Goal: Information Seeking & Learning: Find specific page/section

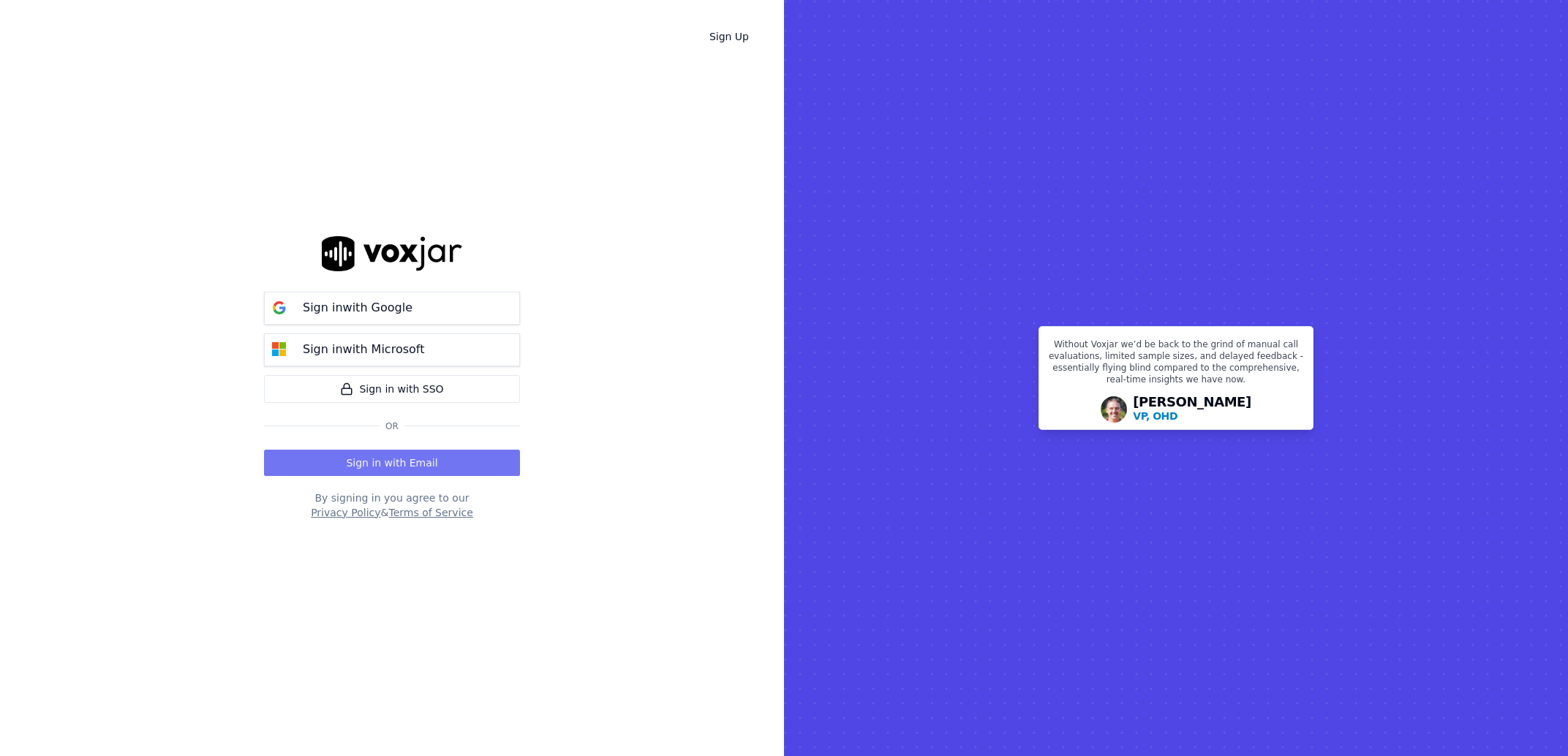
click at [369, 464] on button "Sign in with Email" at bounding box center [392, 463] width 256 height 26
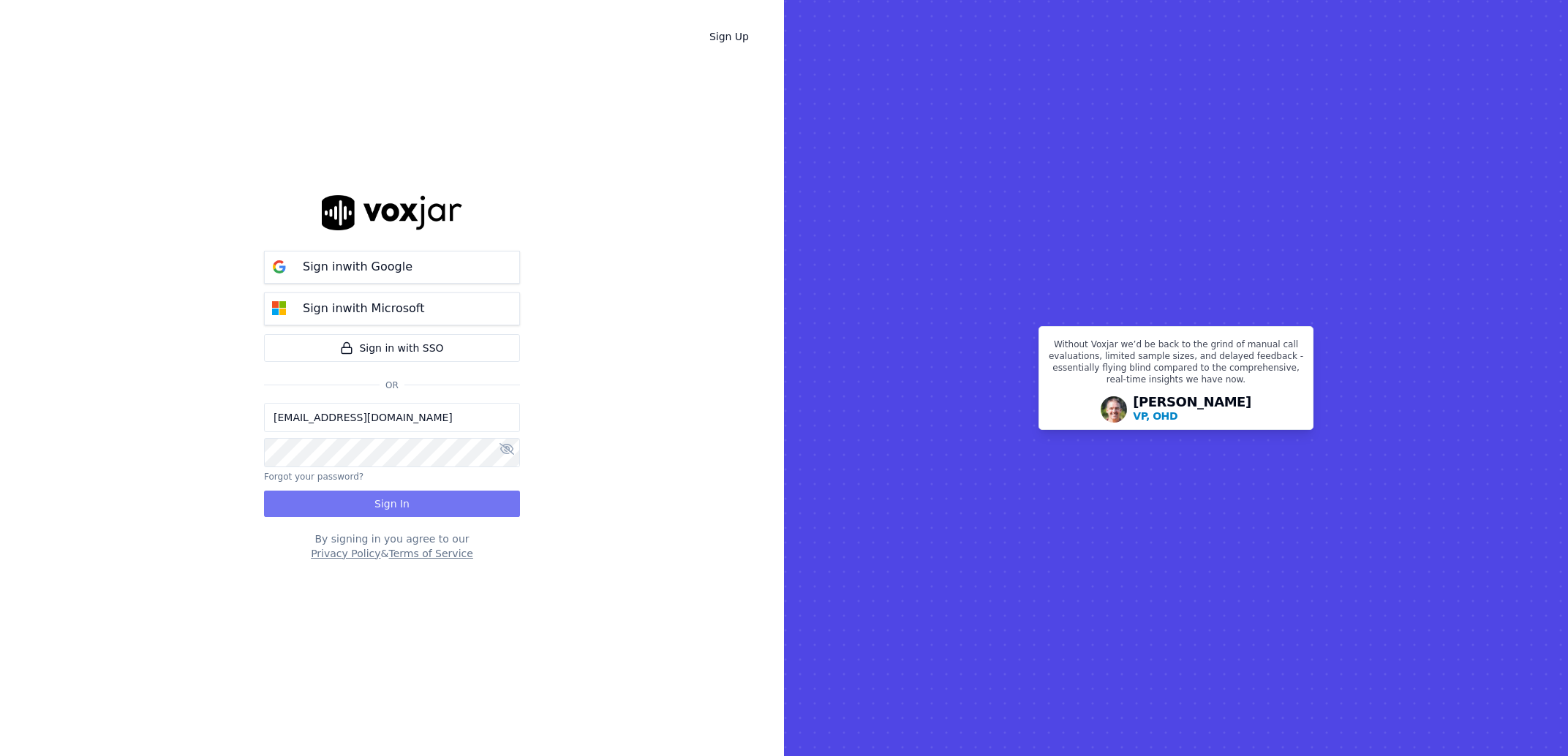
click at [293, 504] on button "Sign In" at bounding box center [392, 504] width 256 height 26
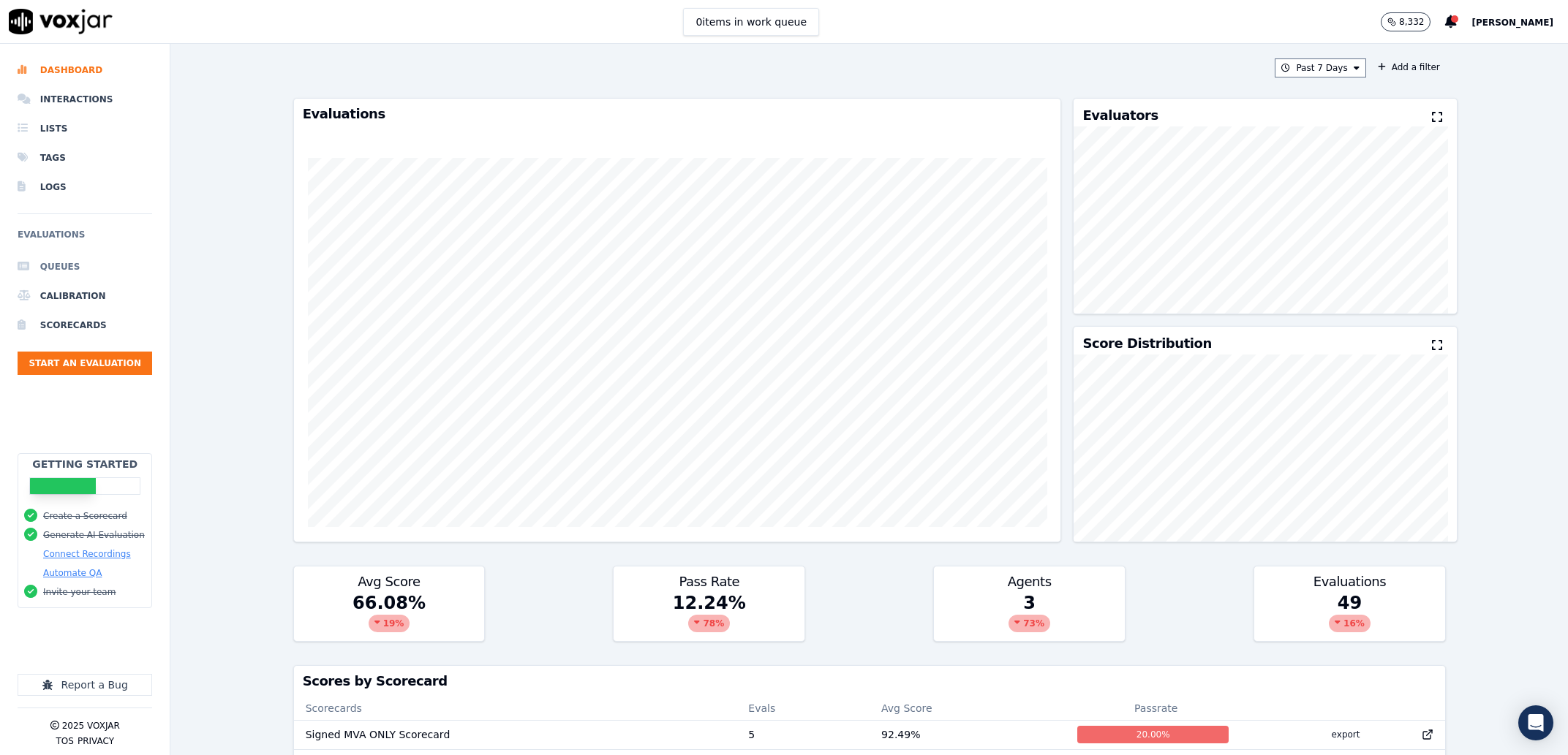
click at [76, 267] on li "Queues" at bounding box center [84, 266] width 134 height 29
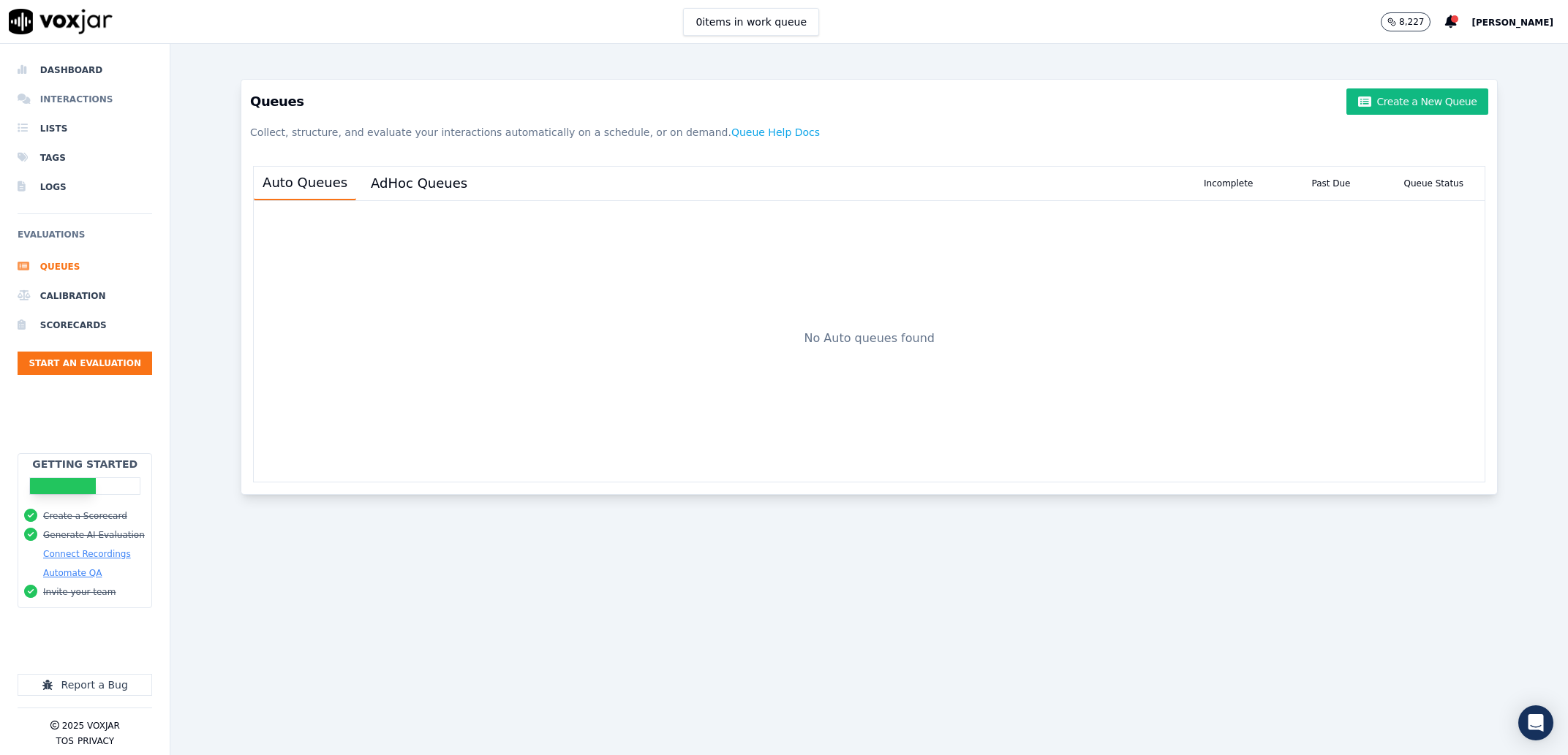
click at [77, 106] on li "Interactions" at bounding box center [84, 99] width 134 height 29
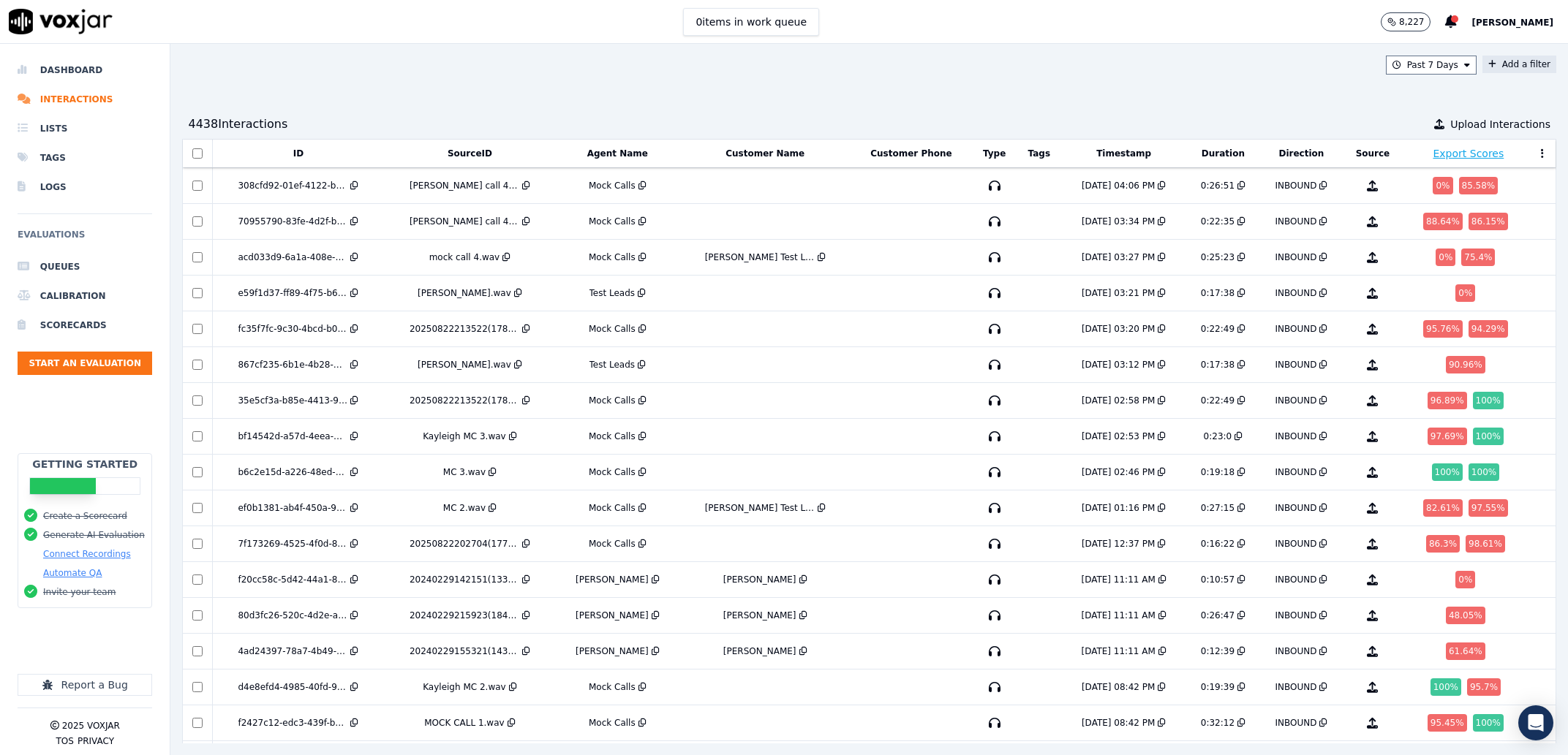
click at [1483, 68] on button "Add a filter" at bounding box center [1519, 63] width 74 height 17
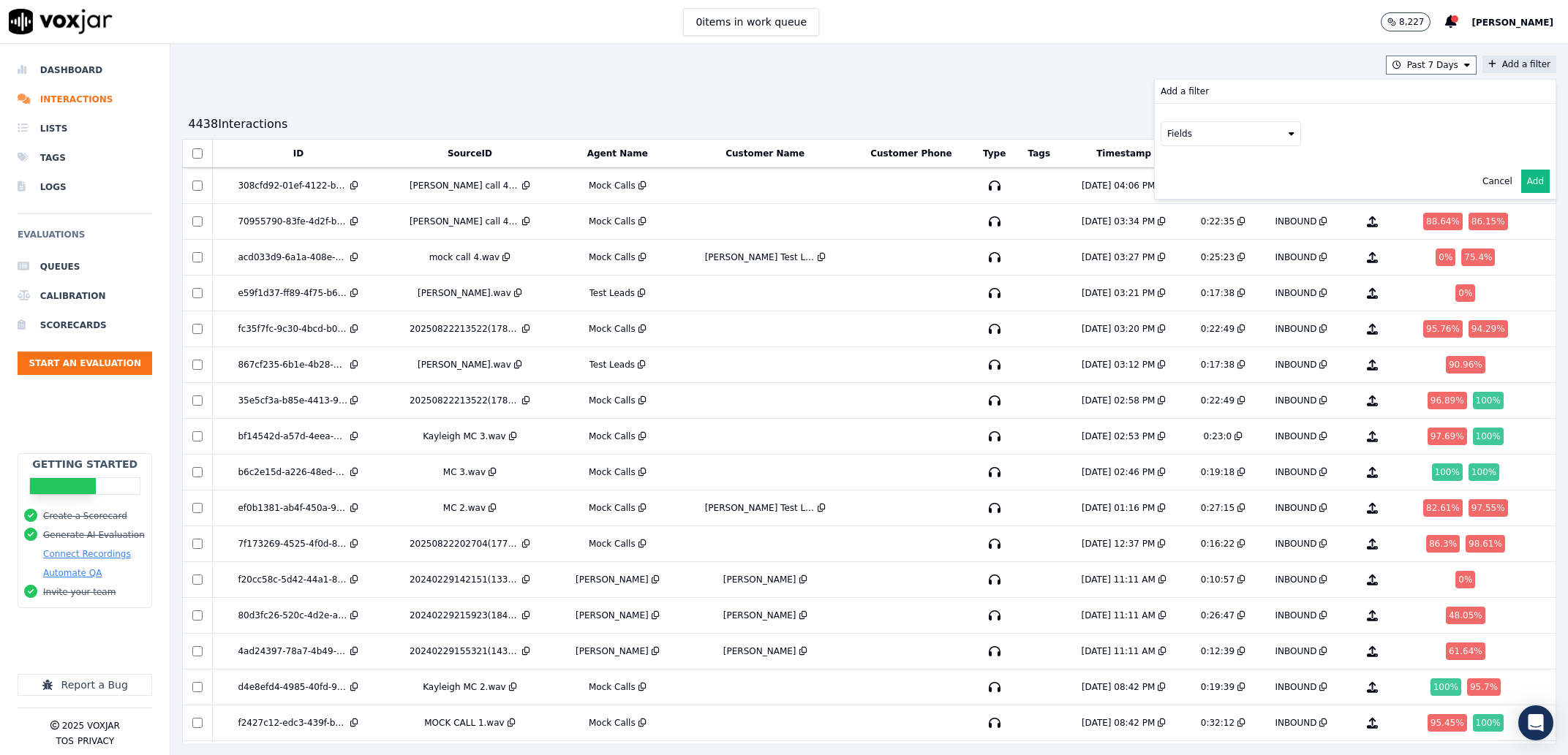
click at [1211, 138] on button "Fields" at bounding box center [1231, 134] width 140 height 25
click at [1186, 258] on div "agents" at bounding box center [1201, 264] width 30 height 12
click at [1178, 152] on button "Fields" at bounding box center [1248, 165] width 140 height 25
click at [1206, 197] on label "name" at bounding box center [1248, 189] width 133 height 17
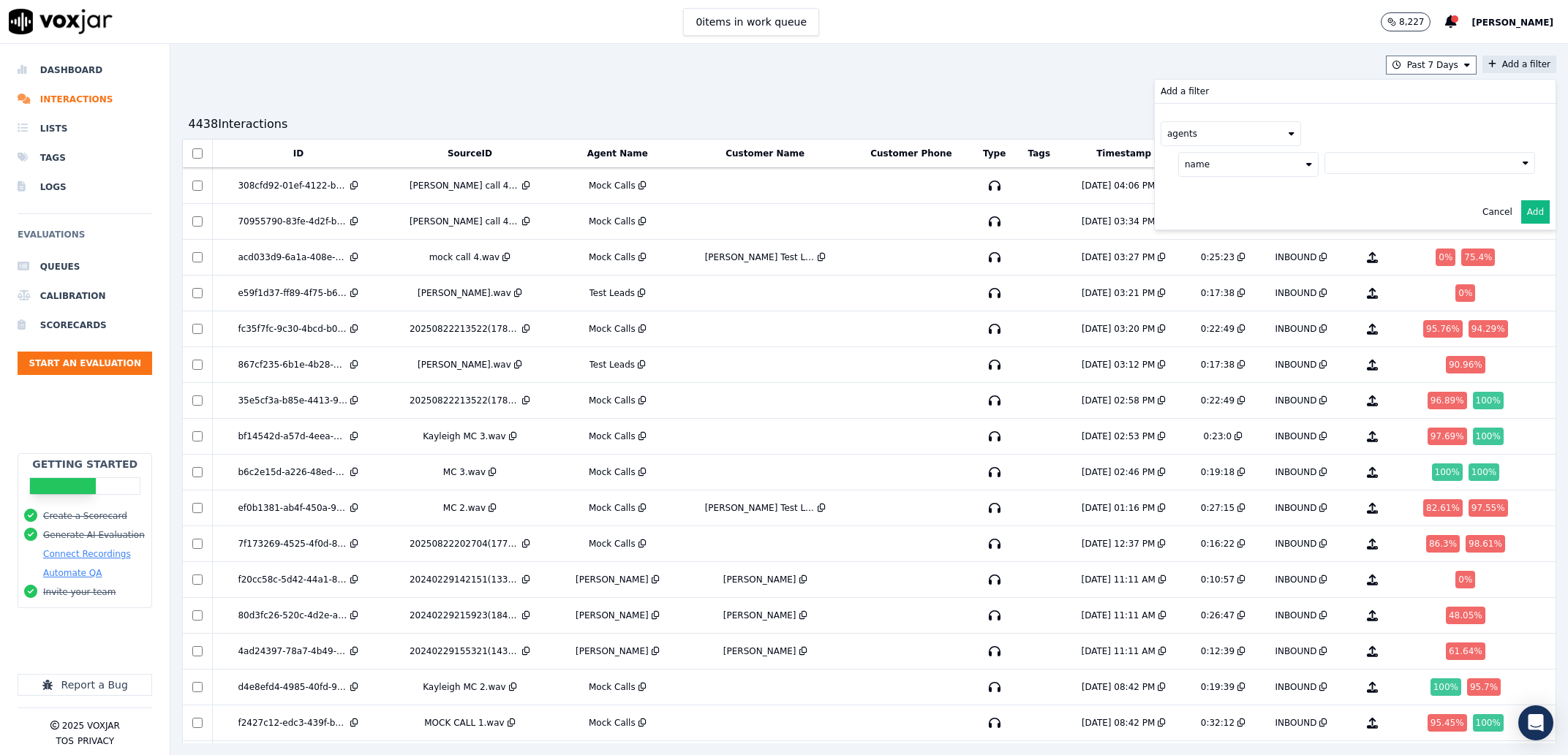
click at [1324, 162] on button at bounding box center [1429, 163] width 210 height 22
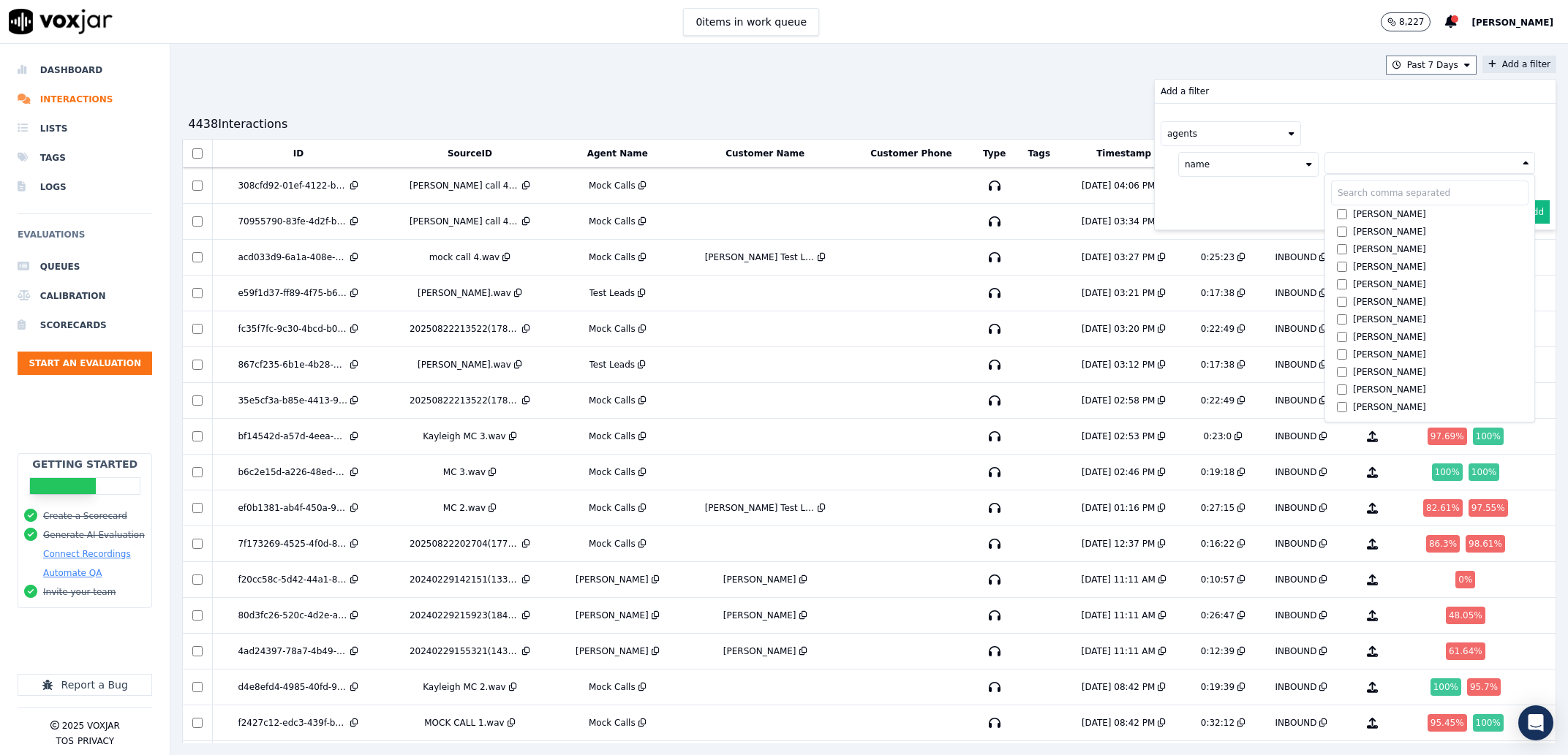
click at [1331, 195] on input "text" at bounding box center [1430, 193] width 198 height 25
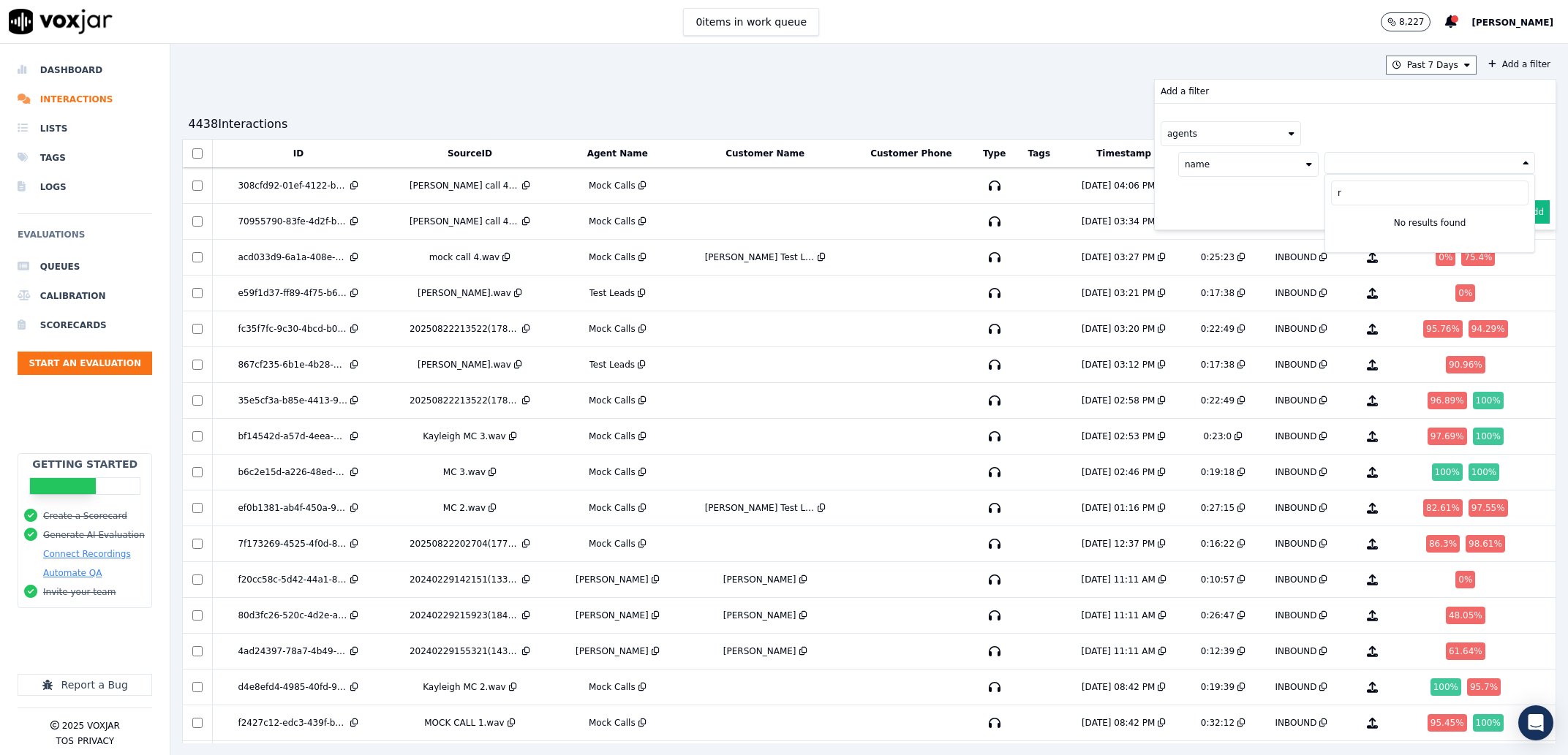
type input "r"
click at [1220, 154] on button "name" at bounding box center [1248, 165] width 140 height 25
click at [1204, 191] on div "name" at bounding box center [1216, 190] width 25 height 12
click at [1161, 140] on button "agents" at bounding box center [1231, 134] width 140 height 25
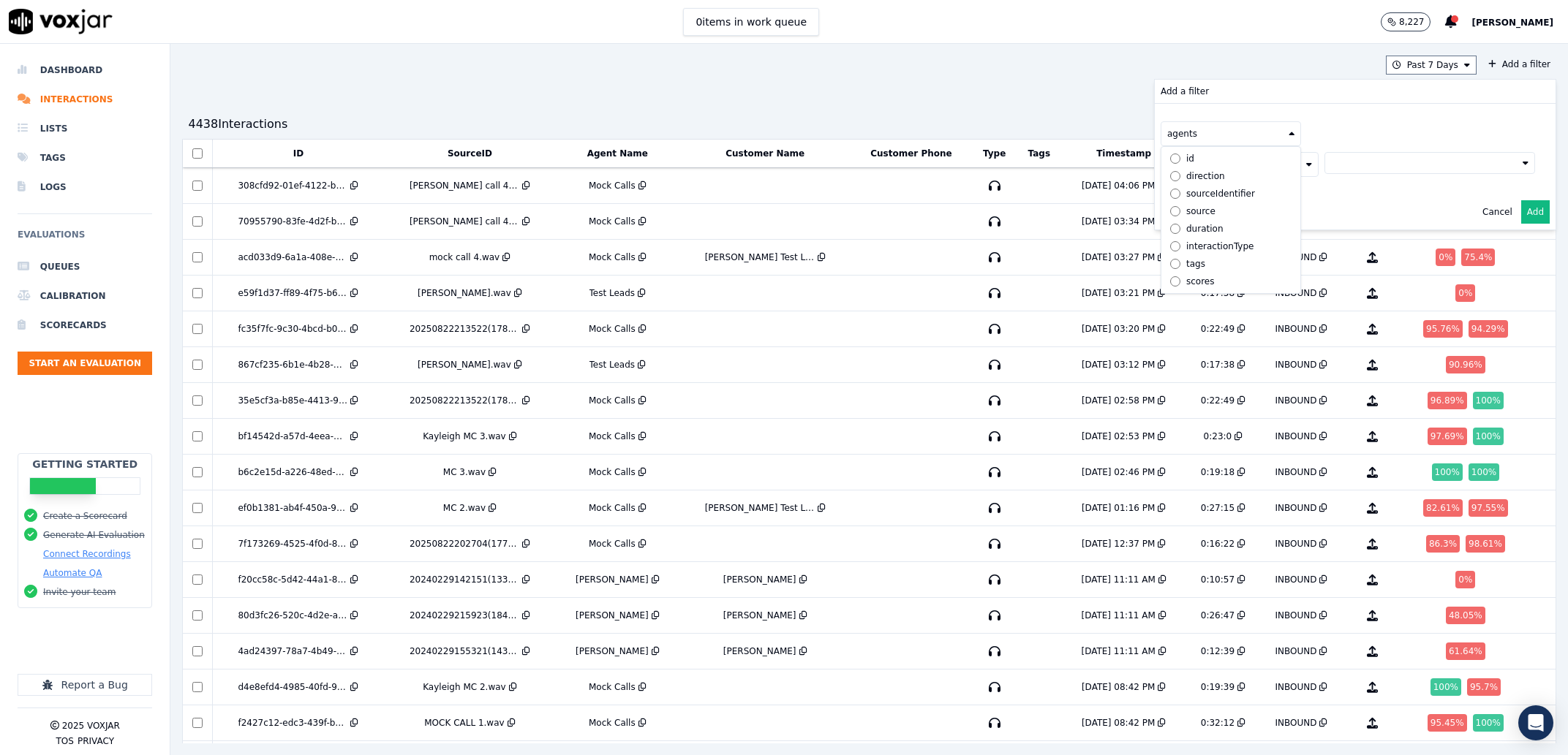
click at [1317, 186] on div "agents id direction sourceIdentifier source duration interactionType tags score…" at bounding box center [1355, 149] width 401 height 91
click at [1324, 164] on button at bounding box center [1429, 163] width 210 height 22
click at [1331, 185] on input "r" at bounding box center [1430, 193] width 198 height 25
type input "Reb"
click at [1331, 183] on input "Reb" at bounding box center [1430, 193] width 198 height 25
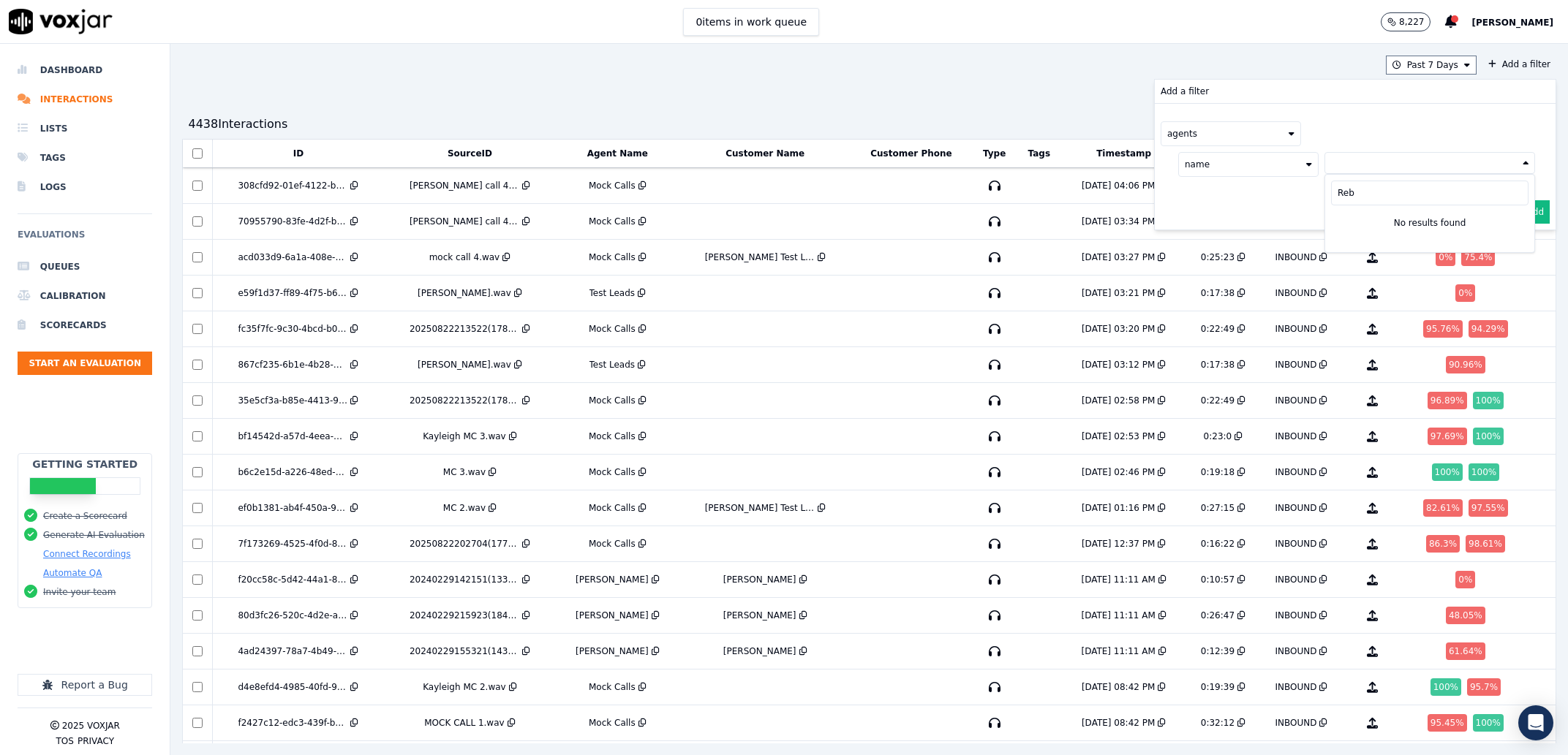
click at [1331, 183] on input "Reb" at bounding box center [1430, 193] width 198 height 25
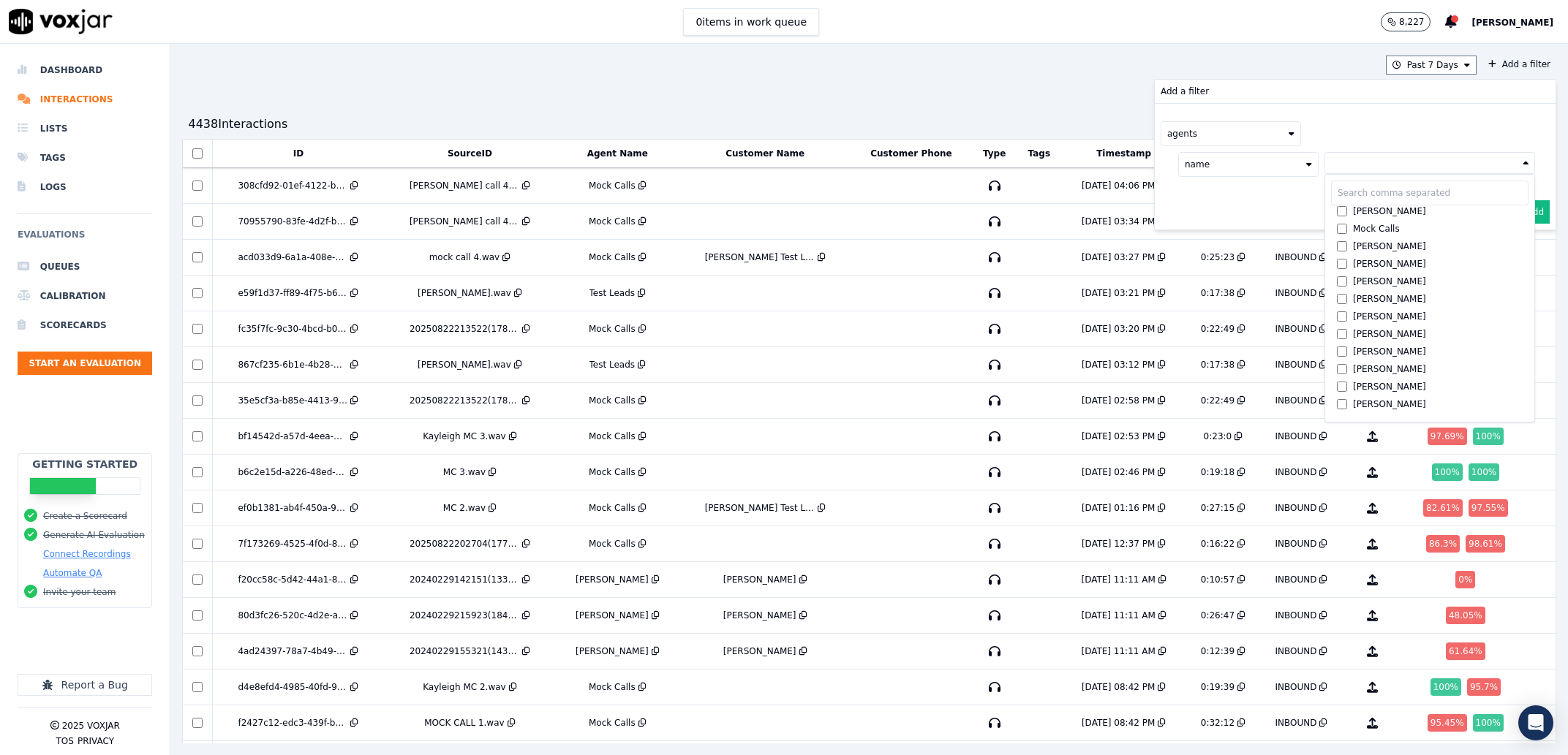
scroll to position [1124, 0]
click at [1374, 321] on div "[PERSON_NAME]" at bounding box center [1389, 318] width 73 height 12
click at [1521, 249] on button "Add" at bounding box center [1535, 247] width 29 height 23
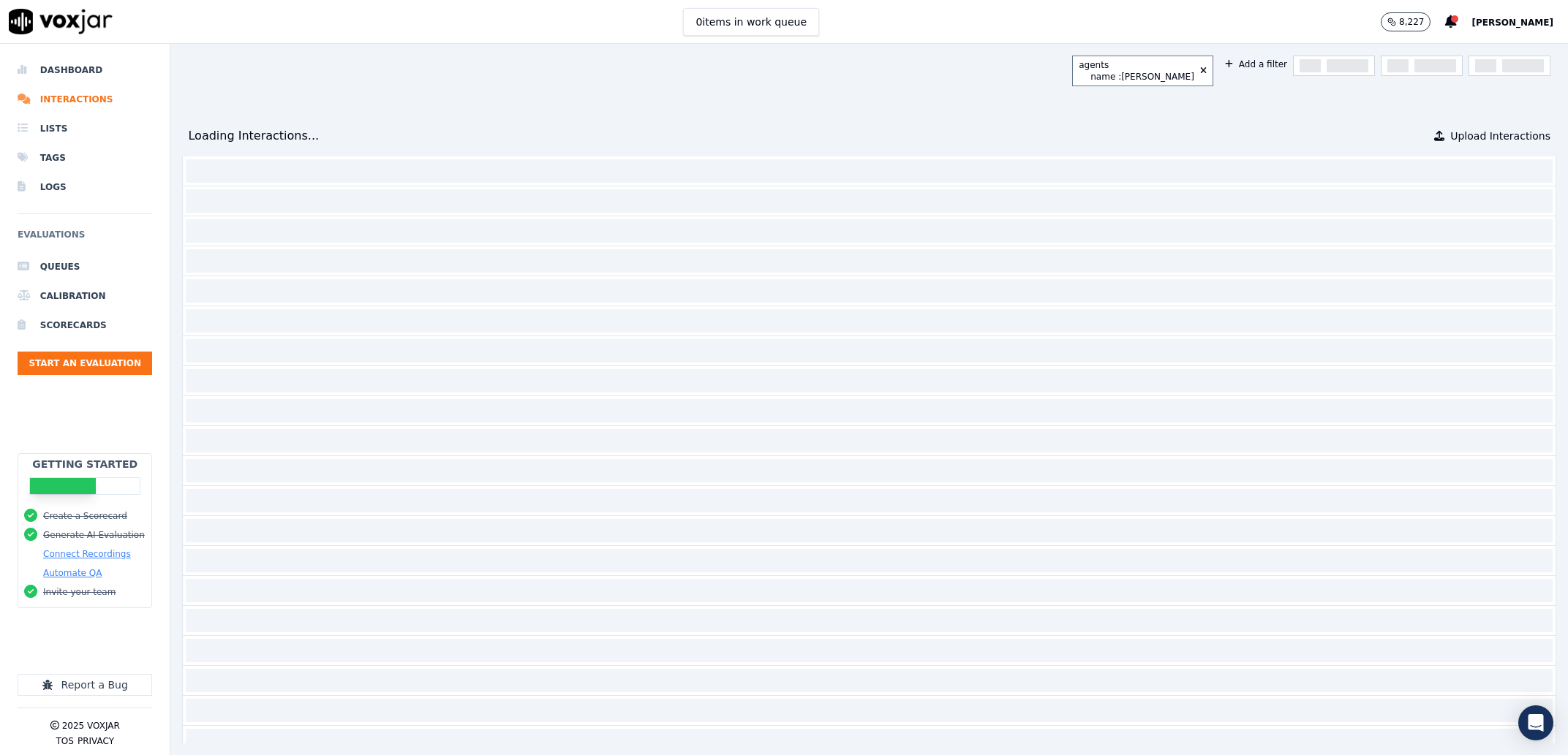
scroll to position [1124, 0]
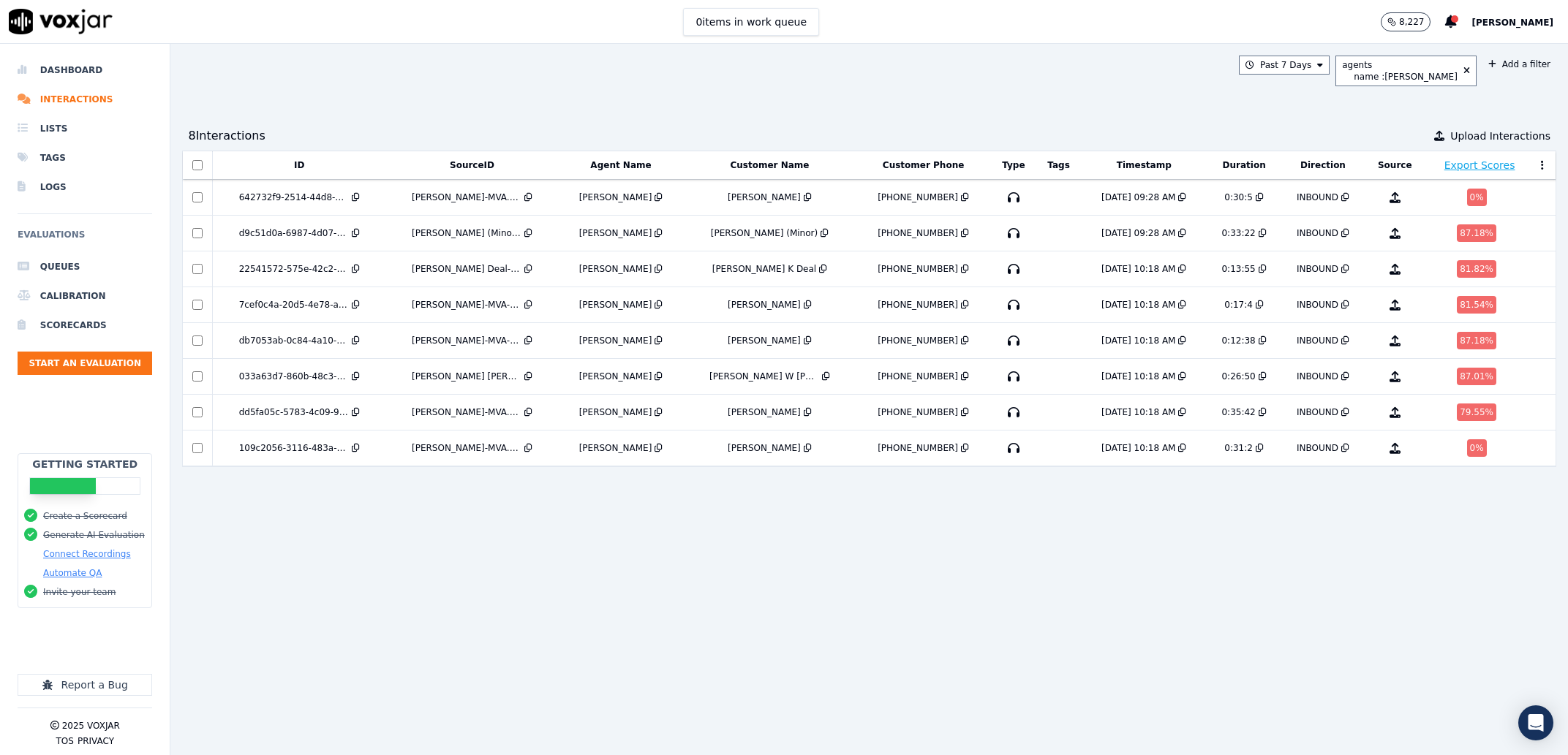
click at [947, 636] on div "ID SourceID Agent Name Customer Name Customer Phone Type Tags Timestamp Duratio…" at bounding box center [869, 447] width 1374 height 593
click at [512, 467] on td "[PERSON_NAME]-MVA.wav" at bounding box center [471, 448] width 172 height 35
